Goal: Find specific page/section: Find specific page/section

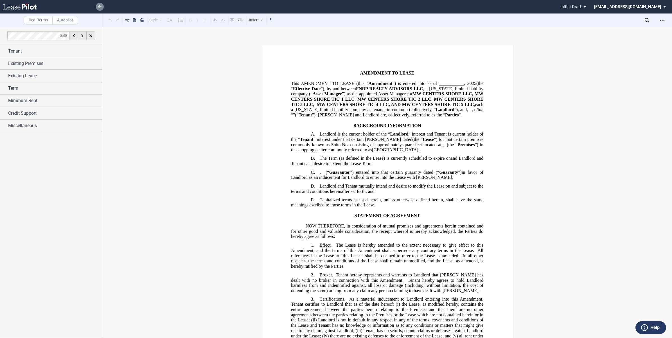
click at [102, 6] on link at bounding box center [100, 7] width 8 height 8
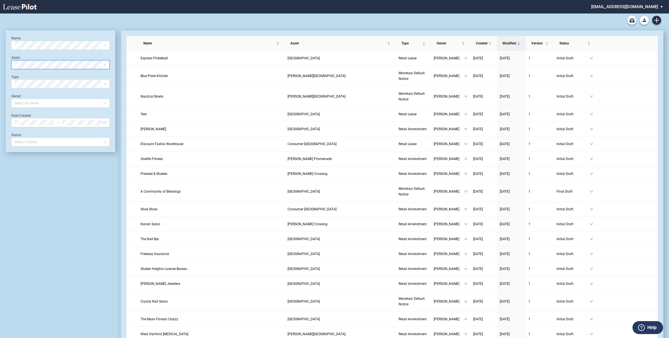
click at [103, 63] on span at bounding box center [61, 64] width 92 height 8
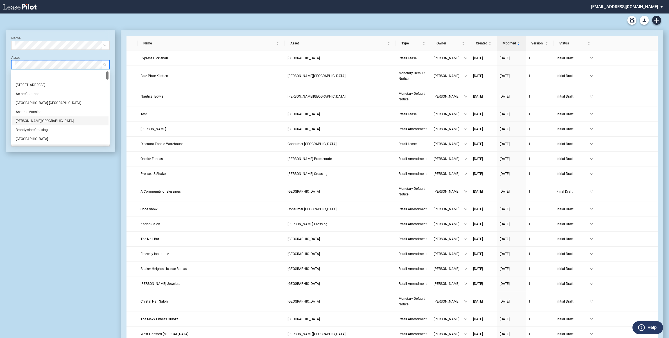
click at [49, 121] on div "[PERSON_NAME][GEOGRAPHIC_DATA]" at bounding box center [60, 121] width 89 height 6
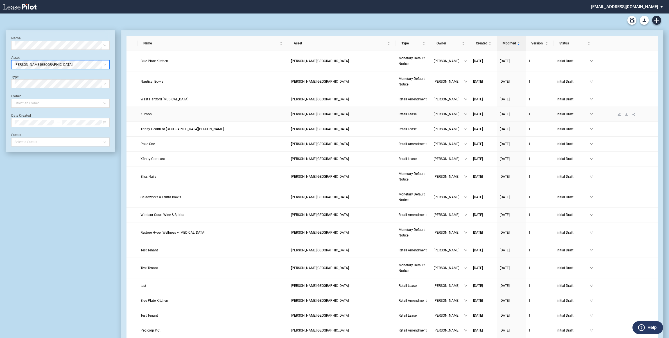
click at [267, 114] on link "Kumon" at bounding box center [212, 114] width 145 height 6
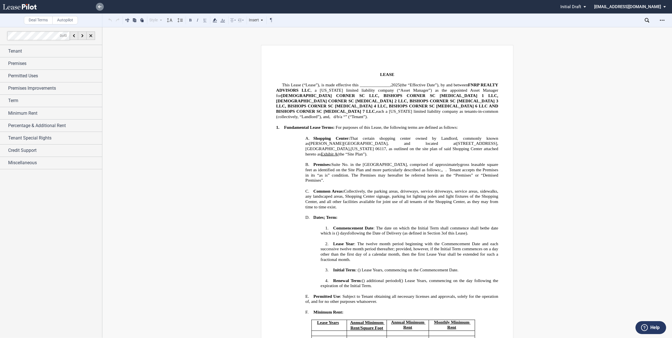
click at [100, 7] on icon at bounding box center [99, 6] width 3 height 3
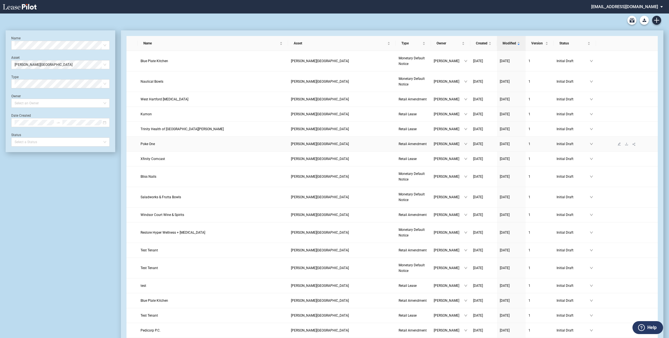
click at [285, 145] on link "Poke One" at bounding box center [212, 144] width 145 height 6
